Goal: Navigation & Orientation: Find specific page/section

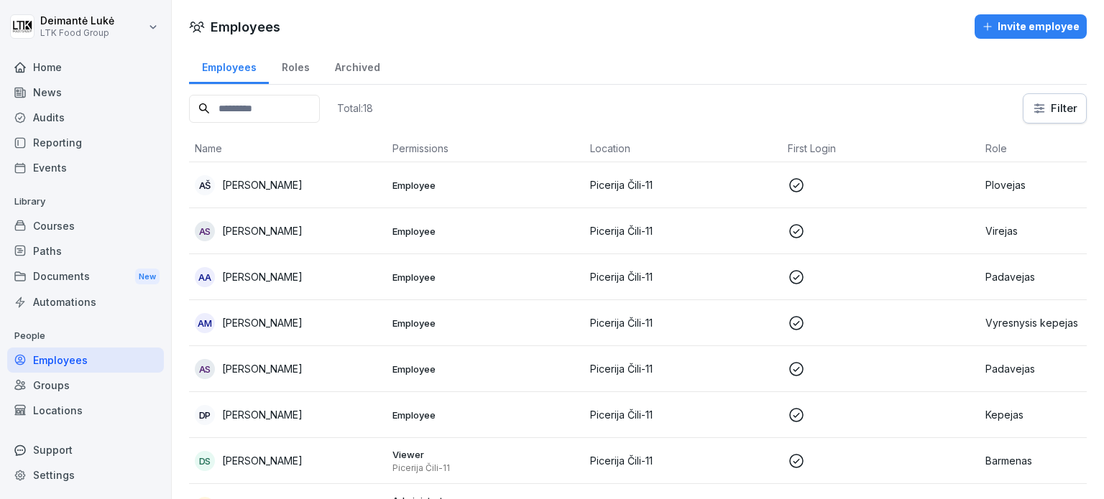
click at [338, 64] on div "Archived" at bounding box center [357, 65] width 70 height 37
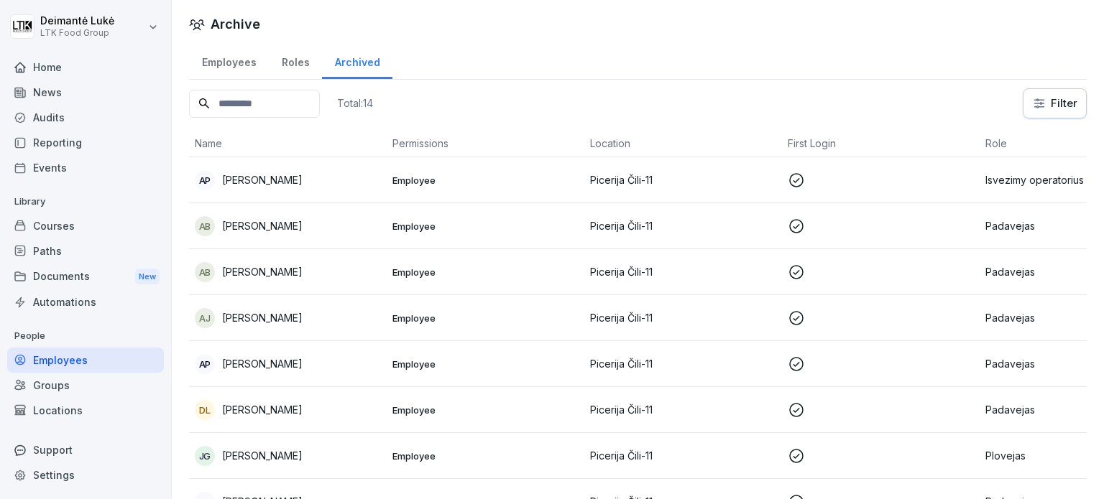
click at [236, 63] on div "Employees" at bounding box center [229, 60] width 80 height 37
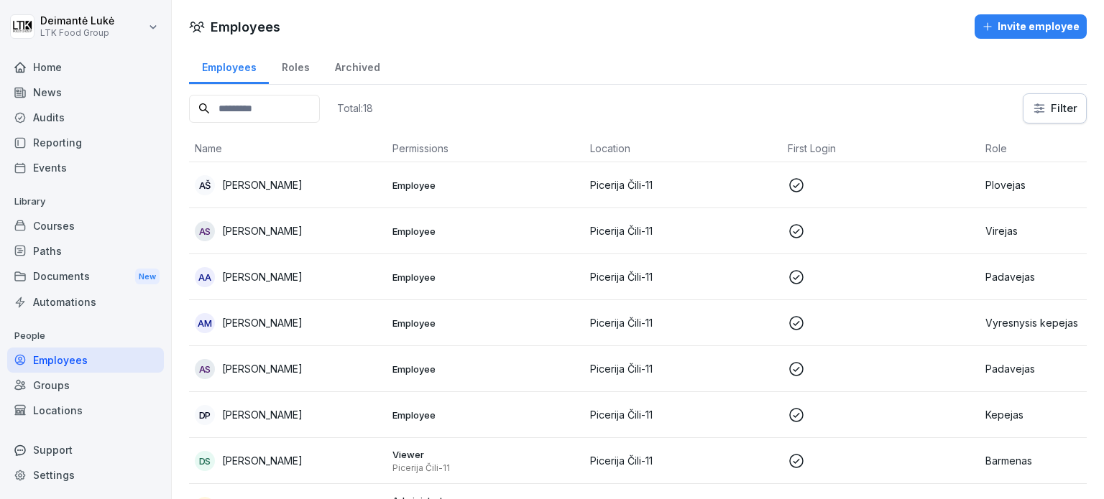
click at [289, 66] on div "Roles" at bounding box center [295, 65] width 53 height 37
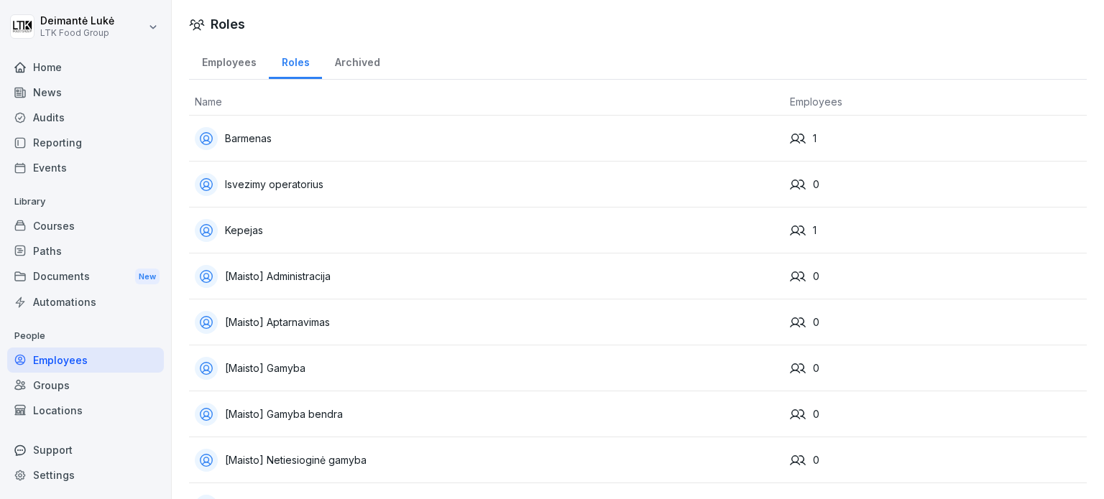
click at [356, 62] on div "Archived" at bounding box center [357, 60] width 70 height 37
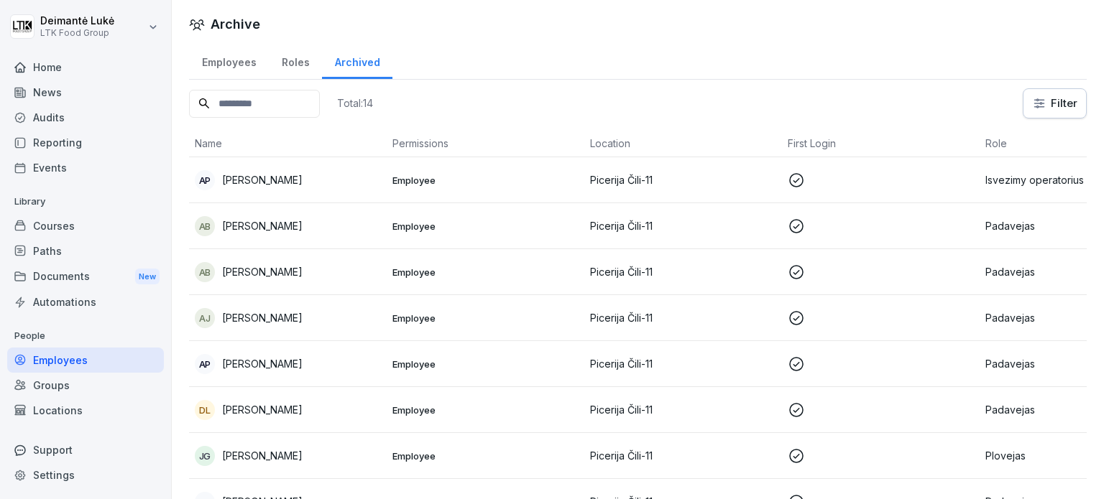
click at [281, 70] on div "Roles" at bounding box center [295, 60] width 53 height 37
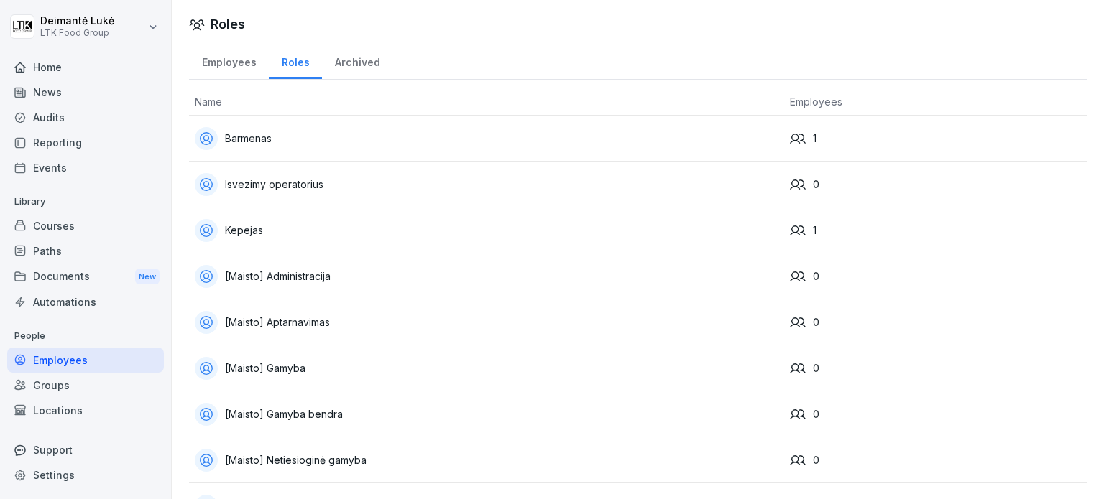
click at [362, 62] on div "Archived" at bounding box center [357, 60] width 70 height 37
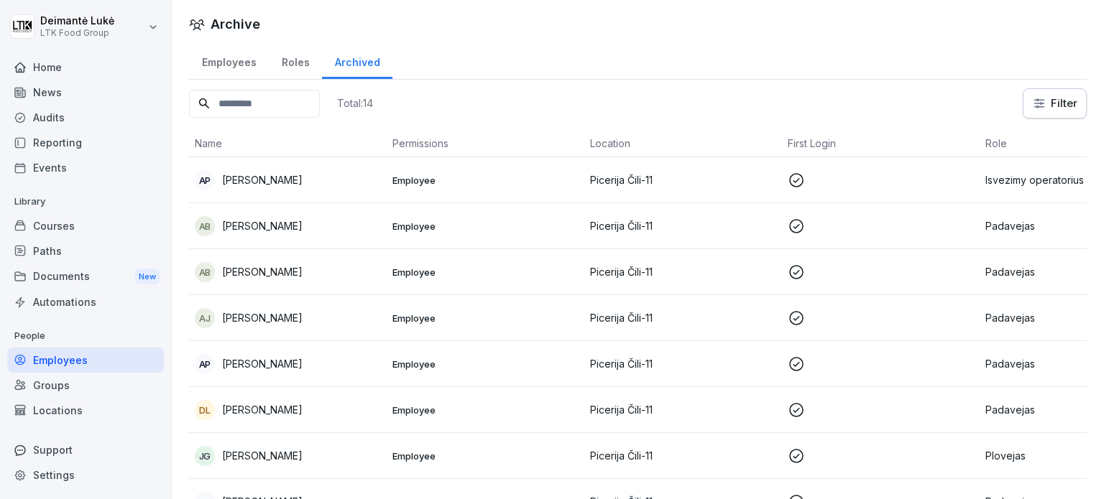
click at [73, 67] on div "Home" at bounding box center [85, 67] width 157 height 25
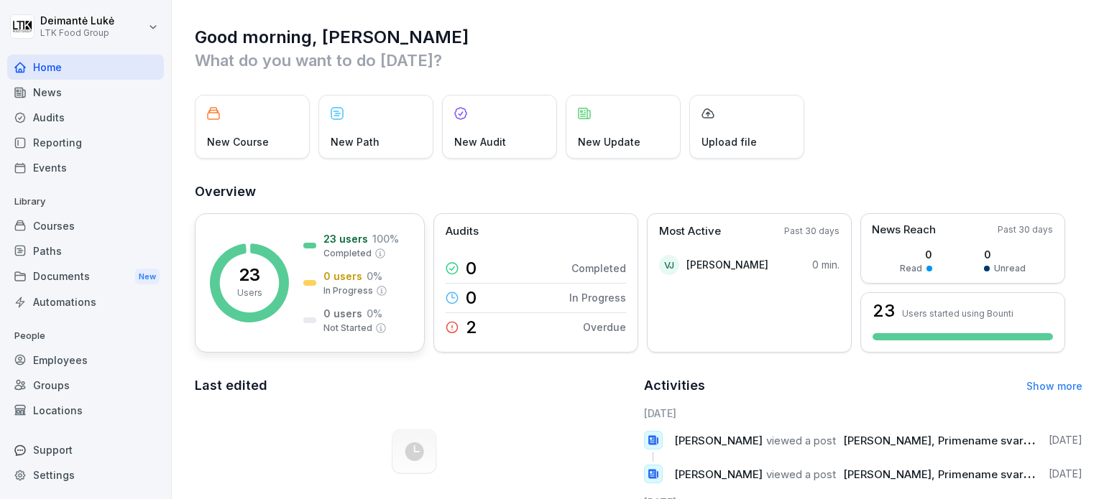
click at [254, 270] on p "23" at bounding box center [250, 275] width 22 height 17
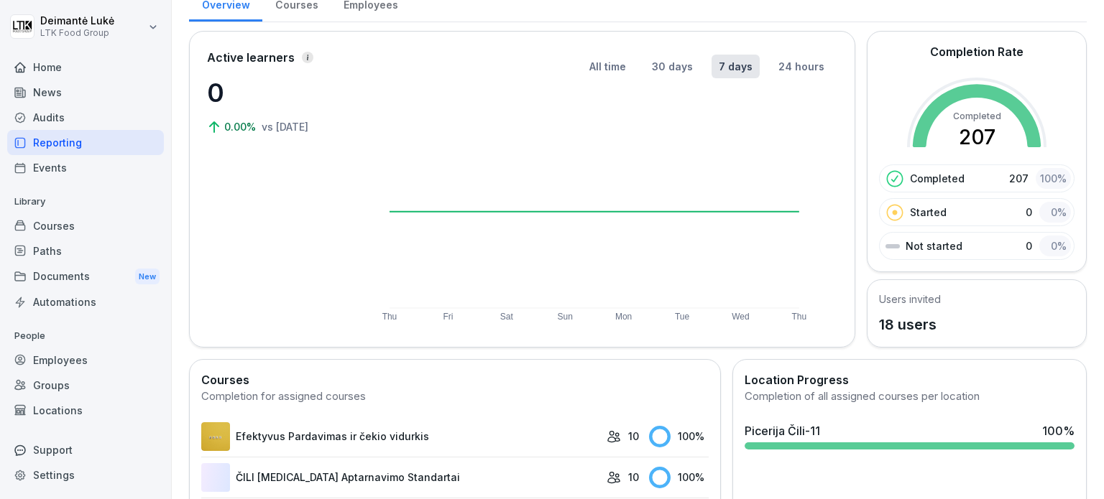
scroll to position [287, 0]
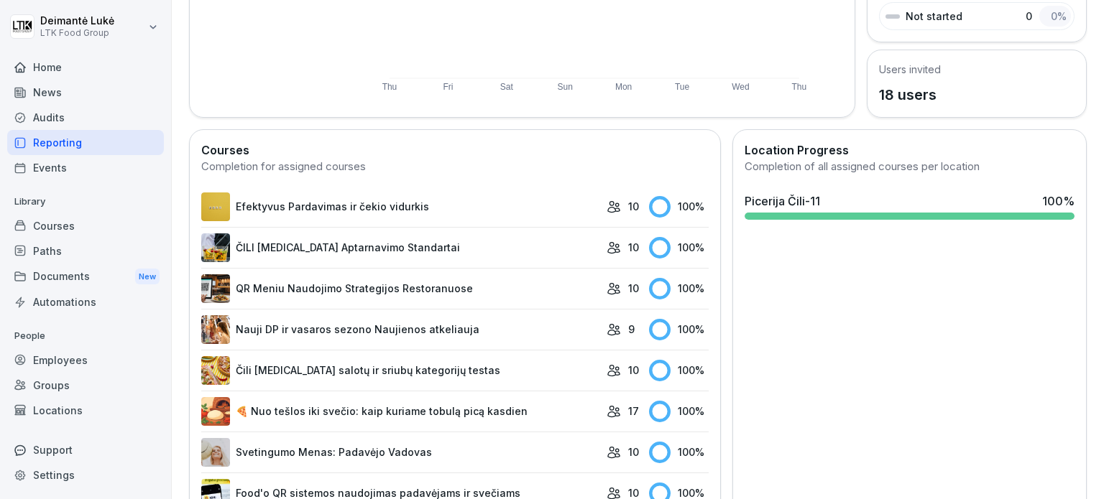
click at [47, 96] on div "News" at bounding box center [85, 92] width 157 height 25
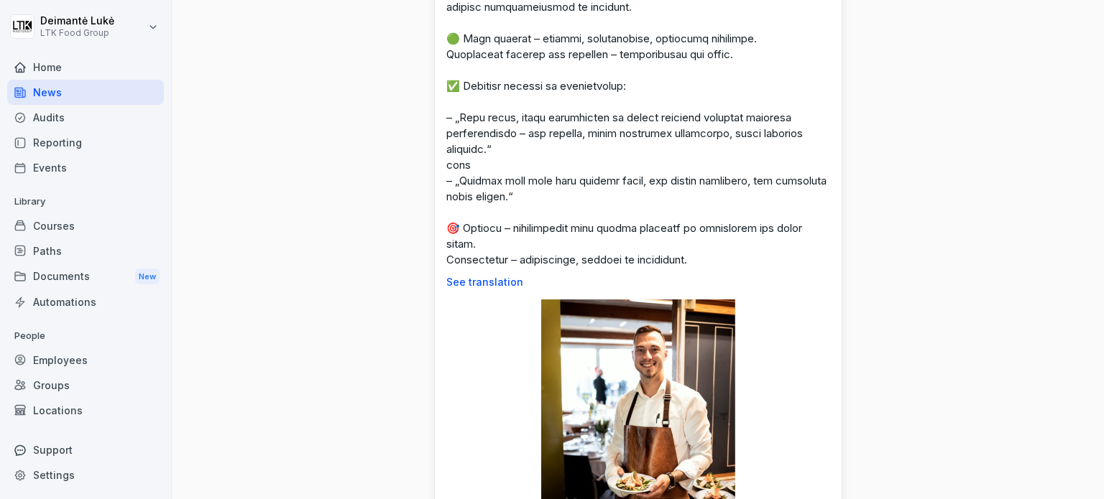
scroll to position [1868, 0]
